Goal: Transaction & Acquisition: Book appointment/travel/reservation

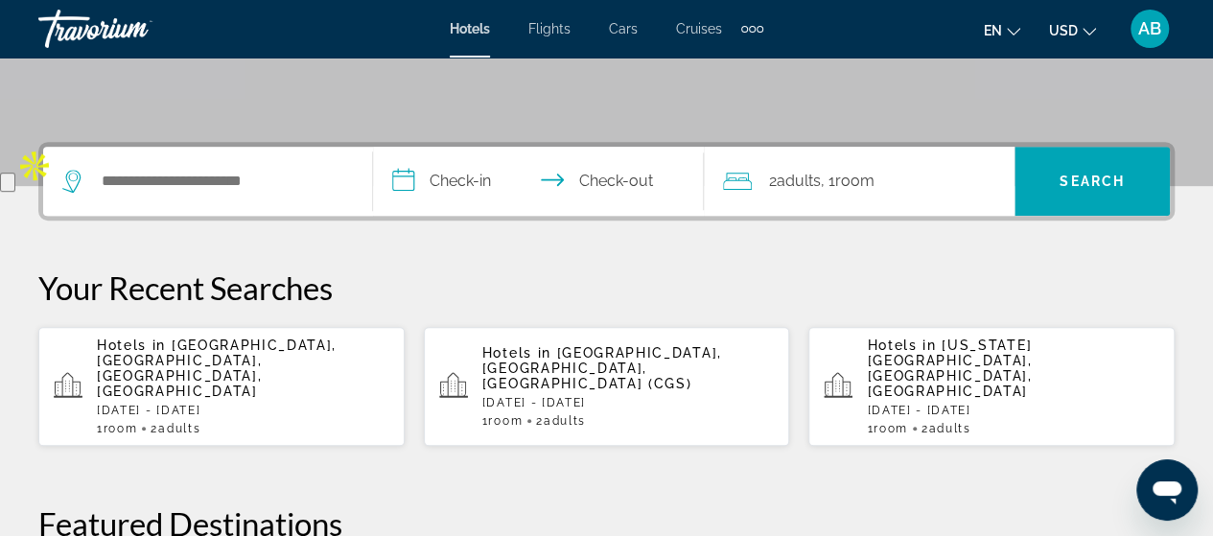
scroll to position [328, 0]
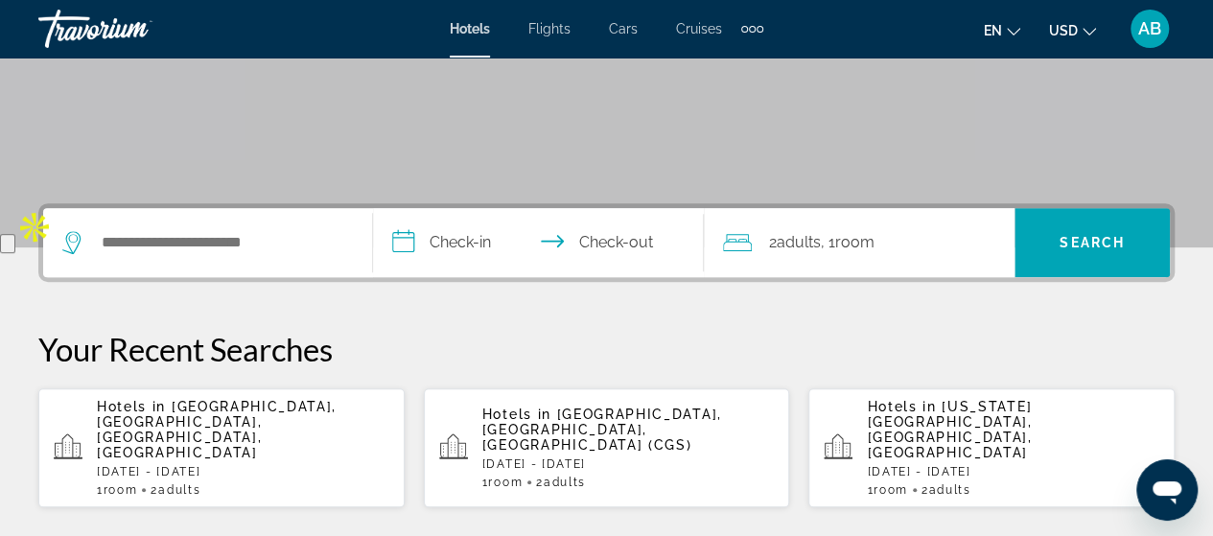
click at [280, 226] on div "Search widget" at bounding box center [207, 242] width 291 height 69
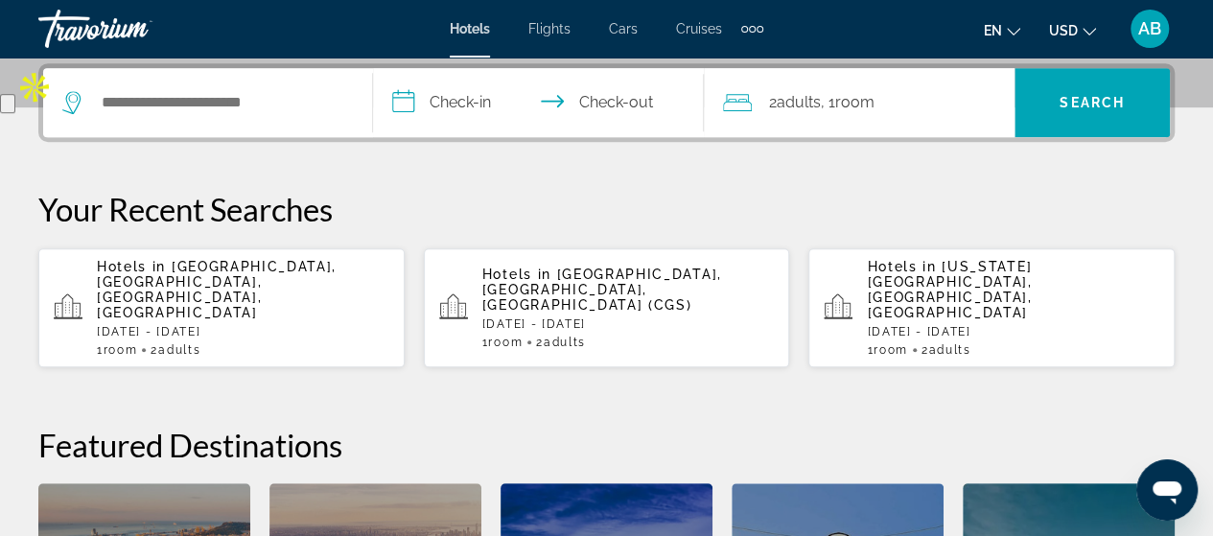
scroll to position [468, 0]
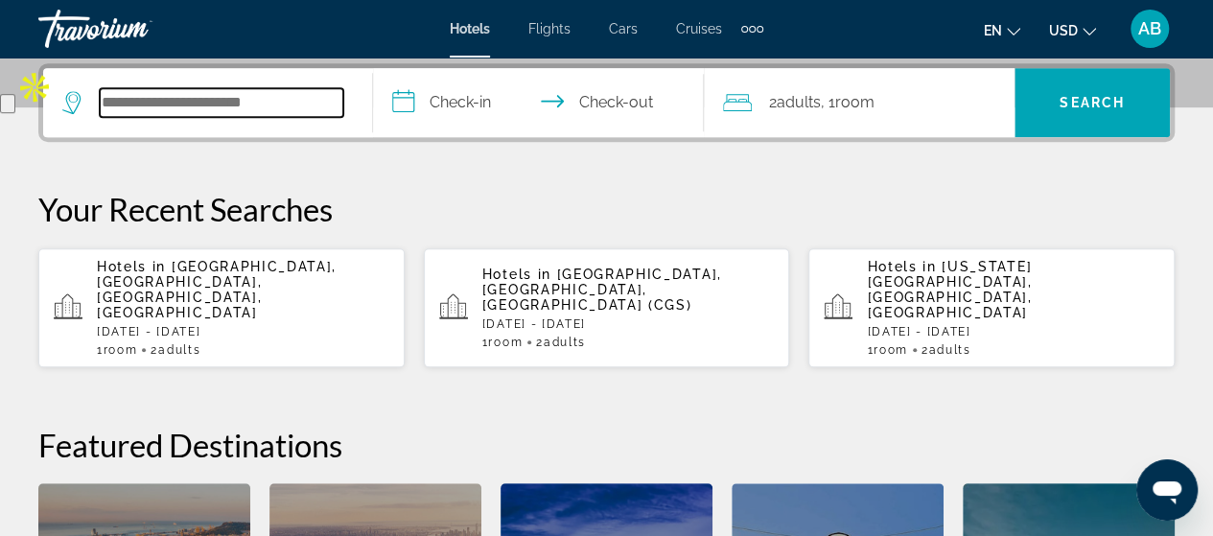
click at [291, 101] on input "Search hotel destination" at bounding box center [222, 102] width 244 height 29
click at [315, 99] on input "Search hotel destination" at bounding box center [222, 102] width 244 height 29
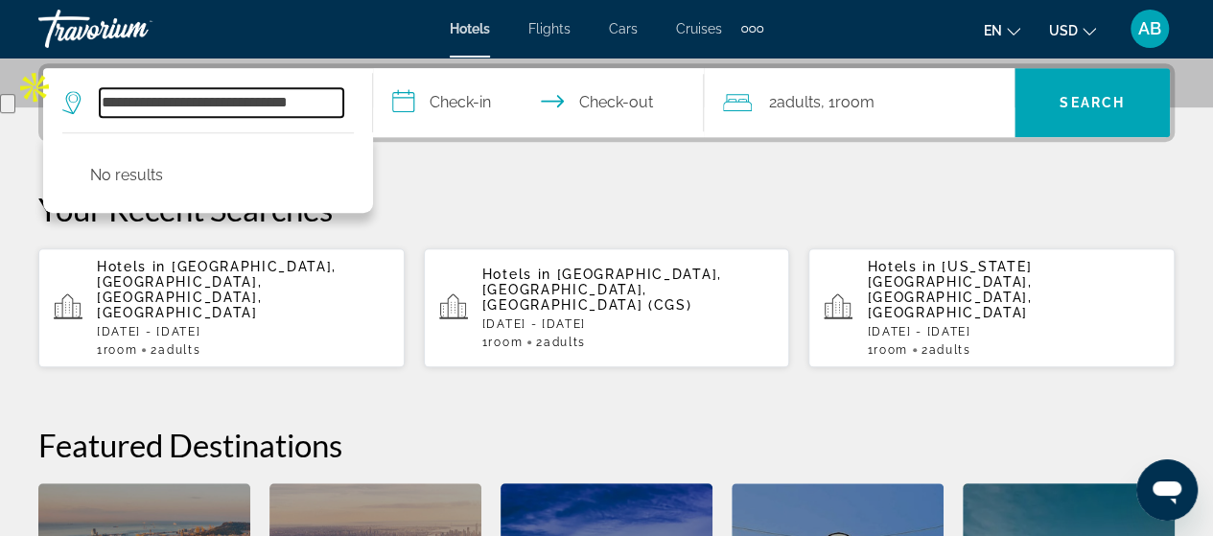
type input "**********"
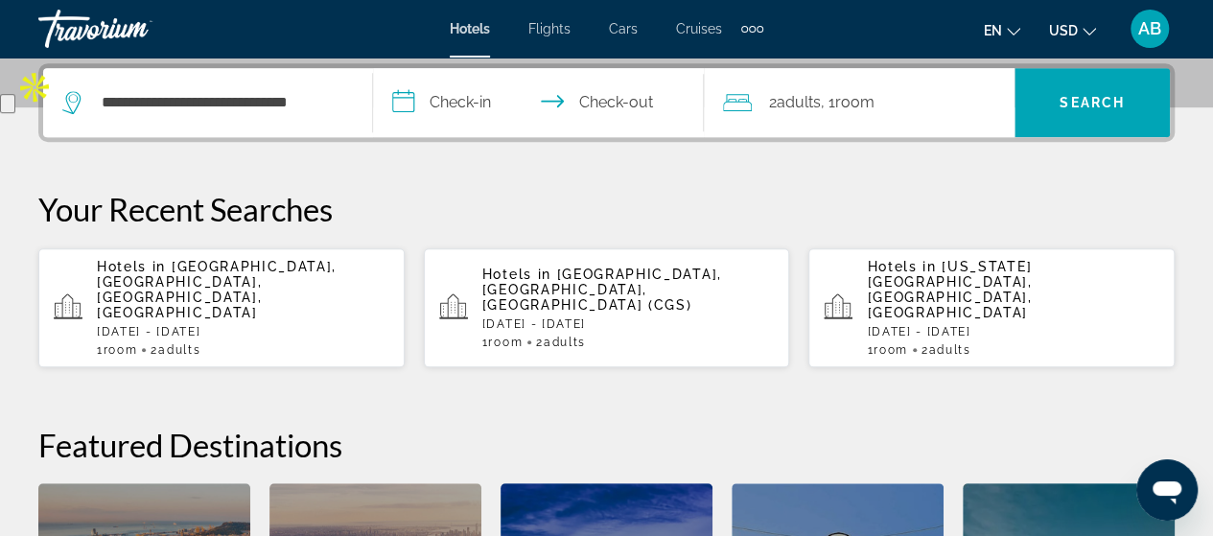
click at [439, 95] on input "**********" at bounding box center [542, 105] width 338 height 75
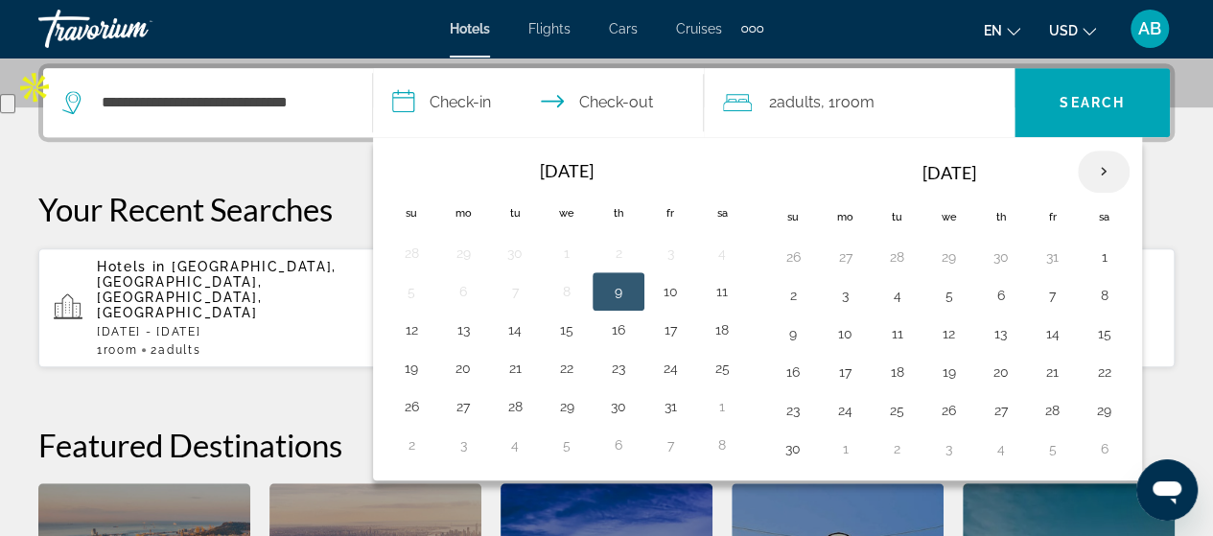
click at [1095, 166] on th "Next month" at bounding box center [1104, 172] width 52 height 42
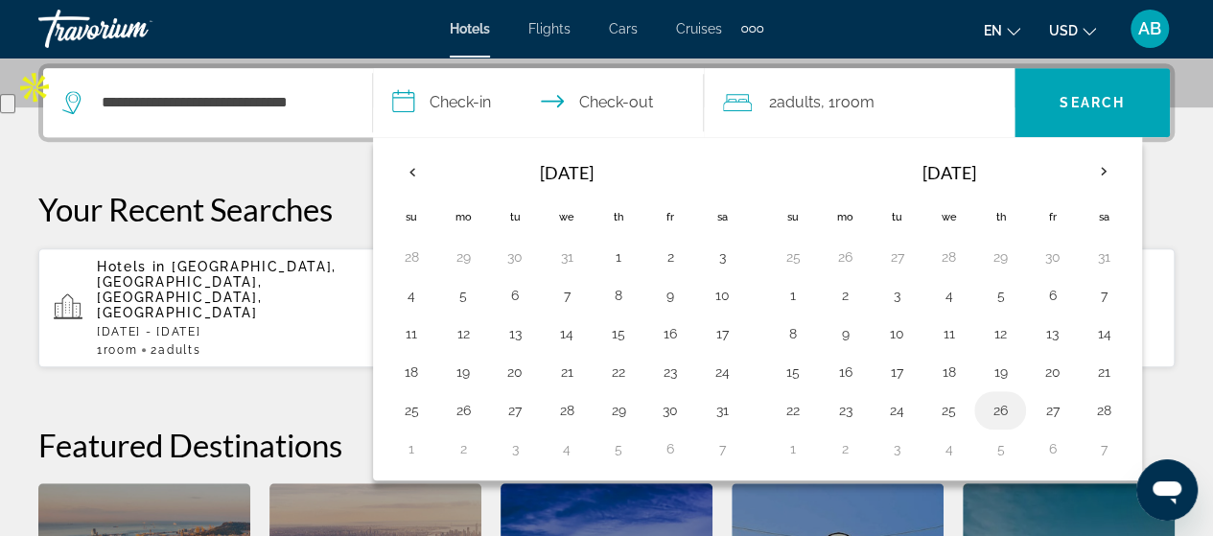
click at [992, 404] on button "26" at bounding box center [1000, 410] width 31 height 27
click at [1093, 170] on th "Next month" at bounding box center [1104, 172] width 52 height 42
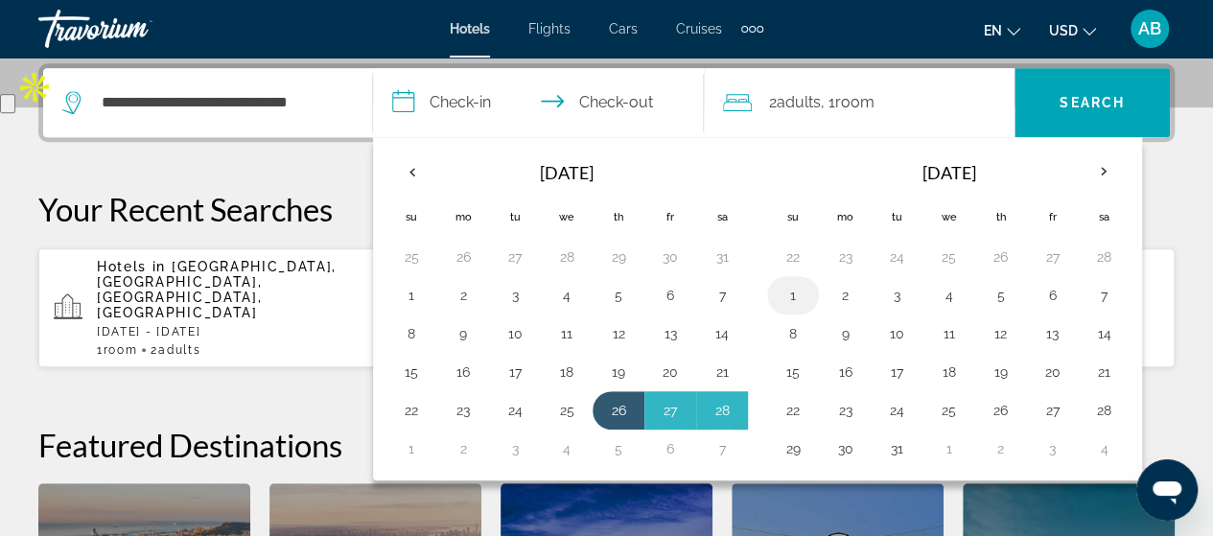
click at [788, 290] on button "1" at bounding box center [793, 295] width 31 height 27
type input "**********"
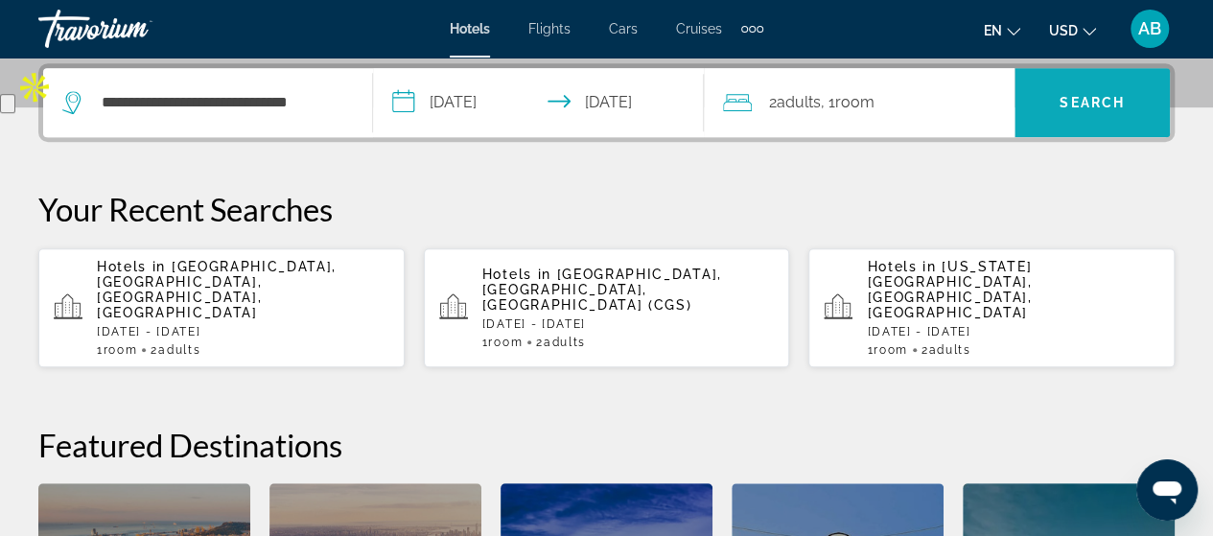
click at [1091, 90] on span "Search" at bounding box center [1091, 103] width 155 height 46
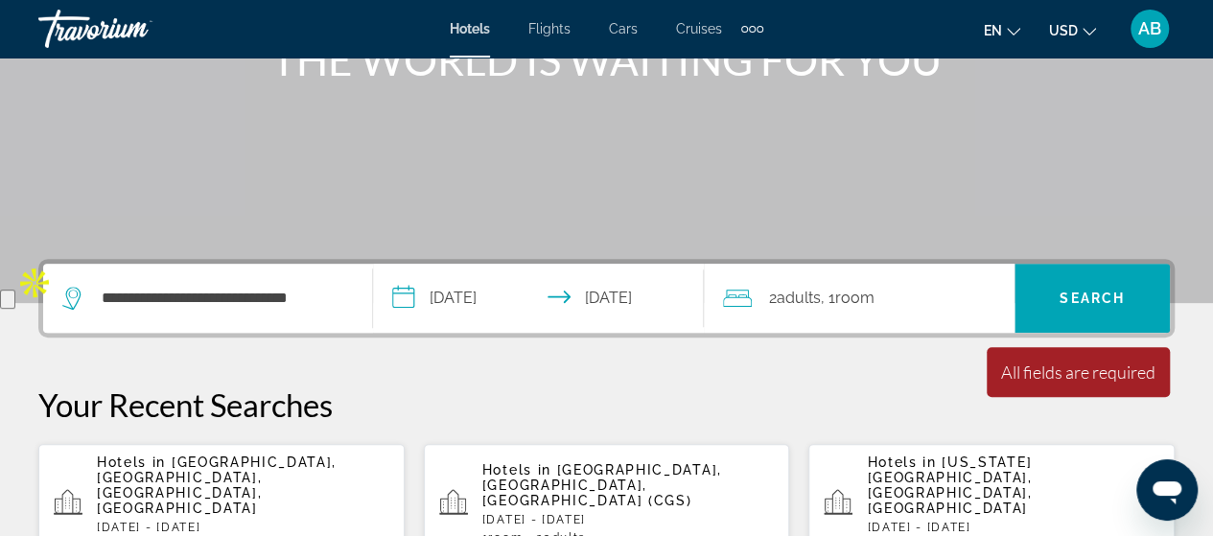
scroll to position [244, 0]
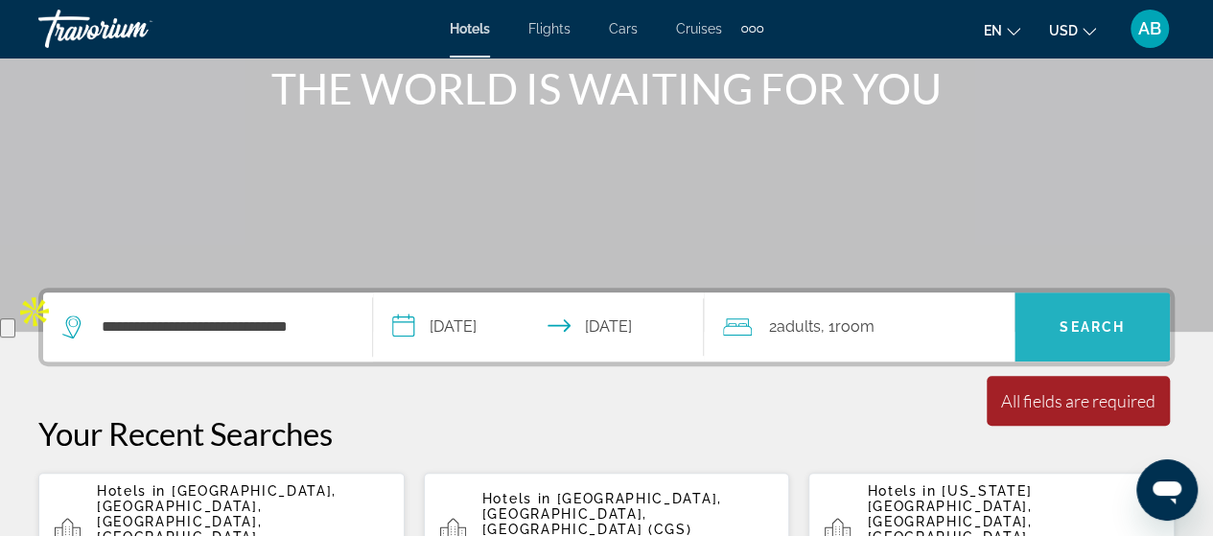
click at [1082, 324] on span "Search" at bounding box center [1092, 326] width 65 height 15
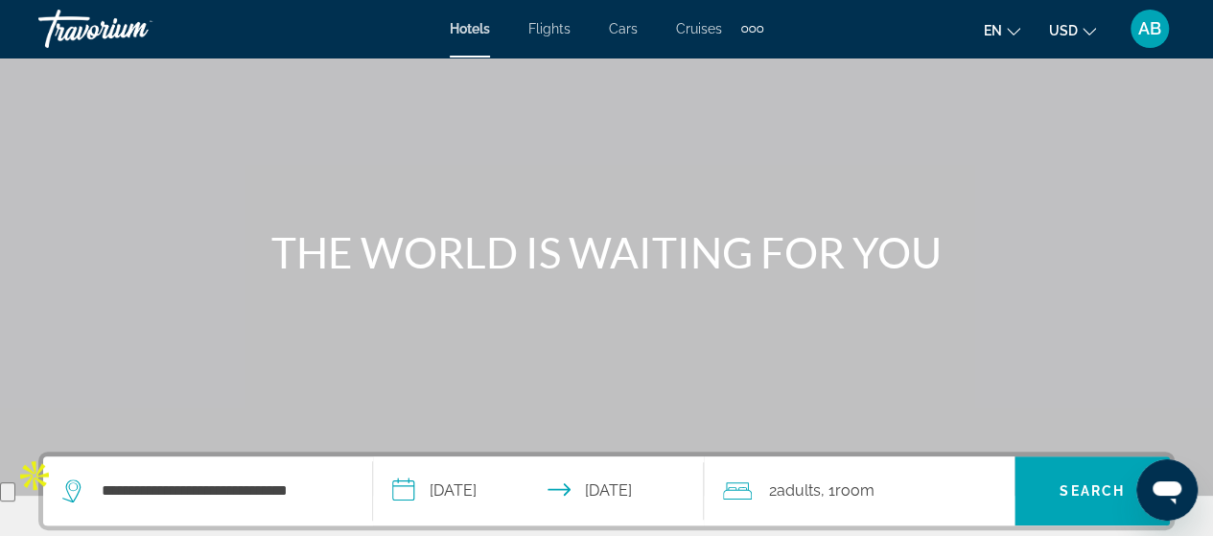
scroll to position [0, 0]
